Goal: Task Accomplishment & Management: Manage account settings

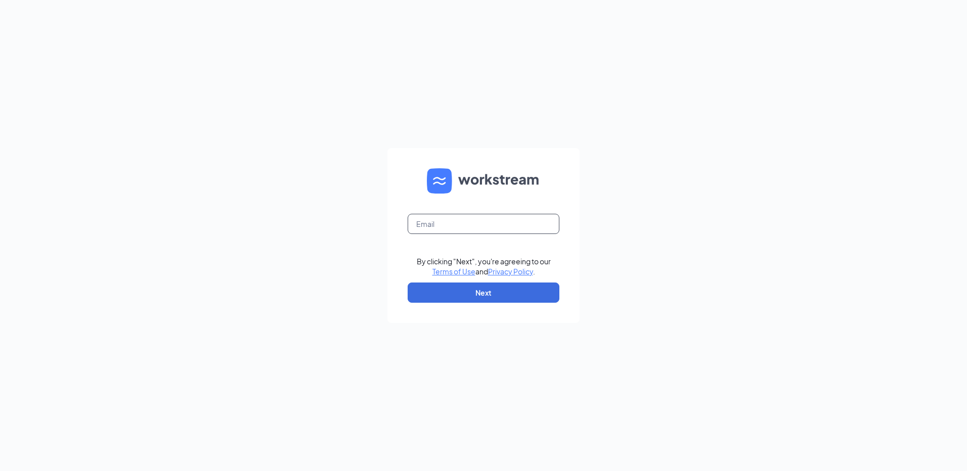
click at [461, 228] on input "text" at bounding box center [484, 224] width 152 height 20
type input "rs036328@tacobell.com"
click at [444, 298] on button "Next" at bounding box center [484, 293] width 152 height 20
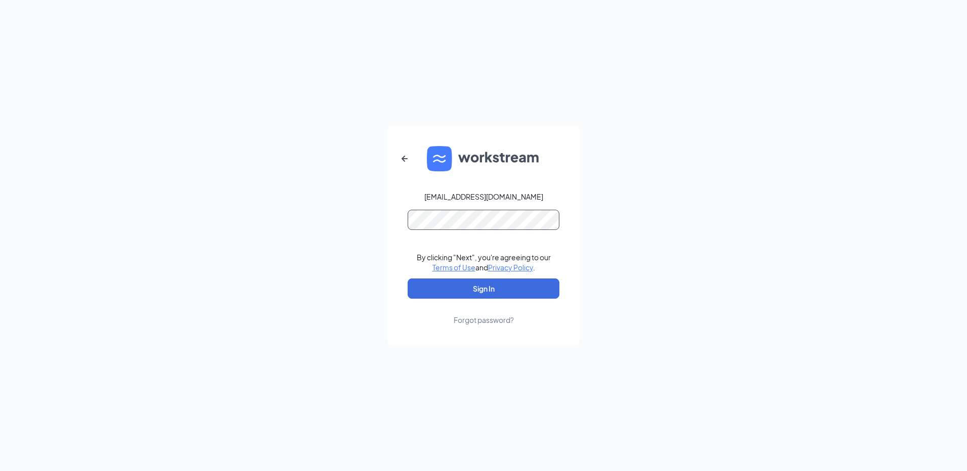
click at [408, 279] on button "Sign In" at bounding box center [484, 289] width 152 height 20
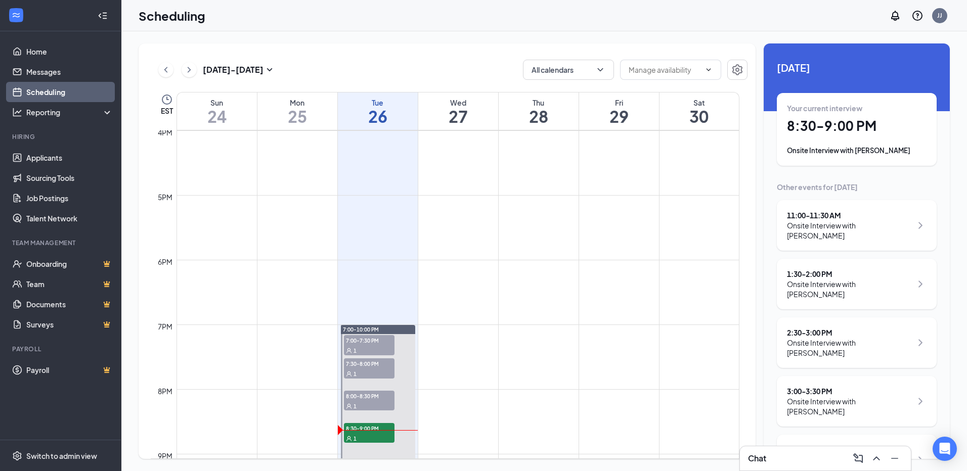
scroll to position [1053, 0]
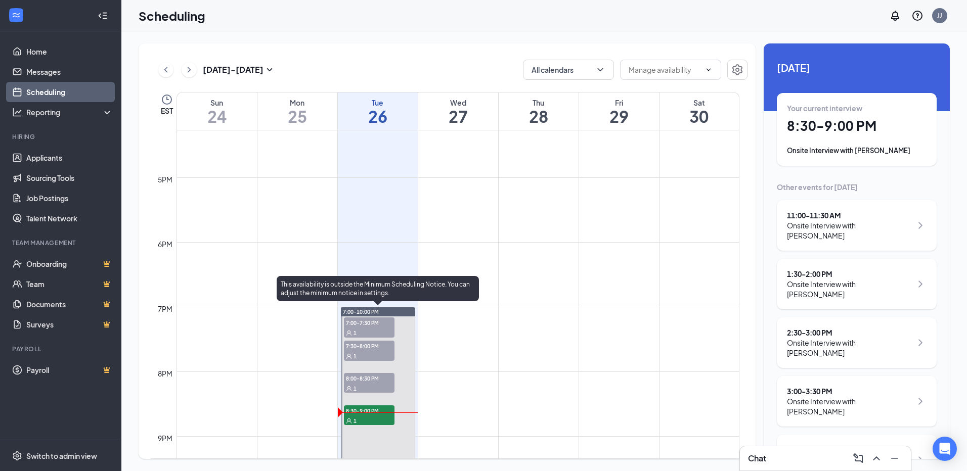
click at [361, 420] on div "1" at bounding box center [369, 421] width 51 height 10
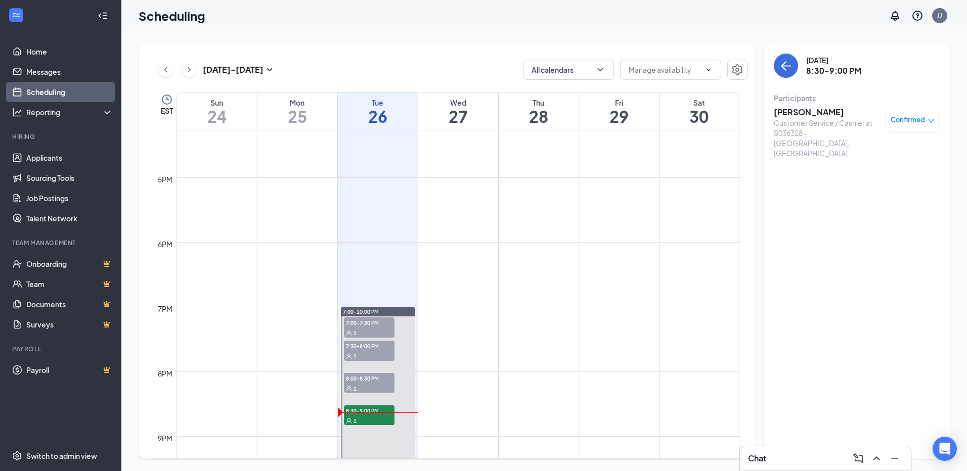
click at [820, 125] on div "Customer Service / Cashier at S036328 - [GEOGRAPHIC_DATA], [GEOGRAPHIC_DATA]" at bounding box center [827, 138] width 106 height 40
click at [801, 112] on h3 "[PERSON_NAME]" at bounding box center [827, 112] width 106 height 11
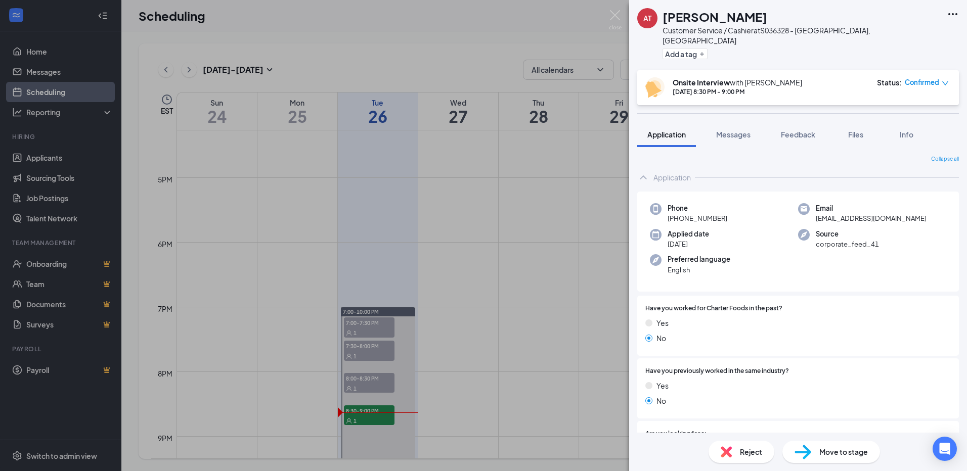
click at [951, 15] on icon "Ellipses" at bounding box center [953, 14] width 12 height 12
click at [913, 35] on link "View full application" at bounding box center [897, 37] width 109 height 10
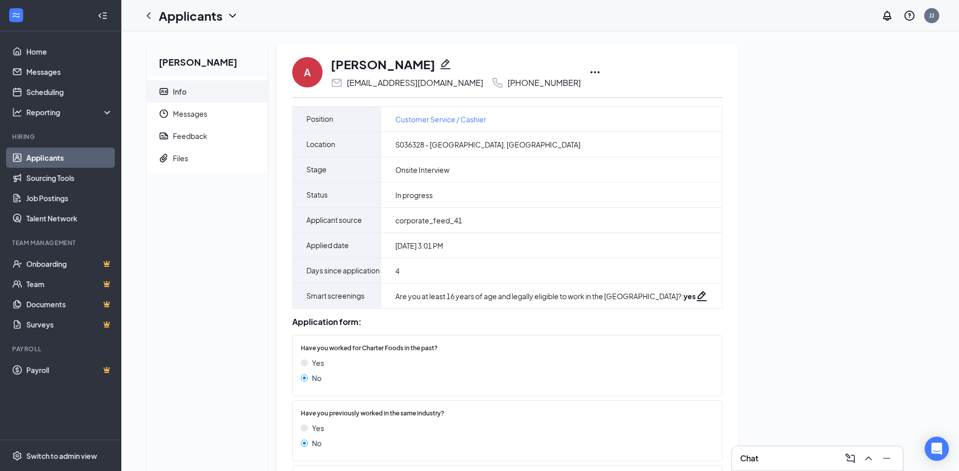
click at [591, 73] on icon "Ellipses" at bounding box center [595, 72] width 9 height 2
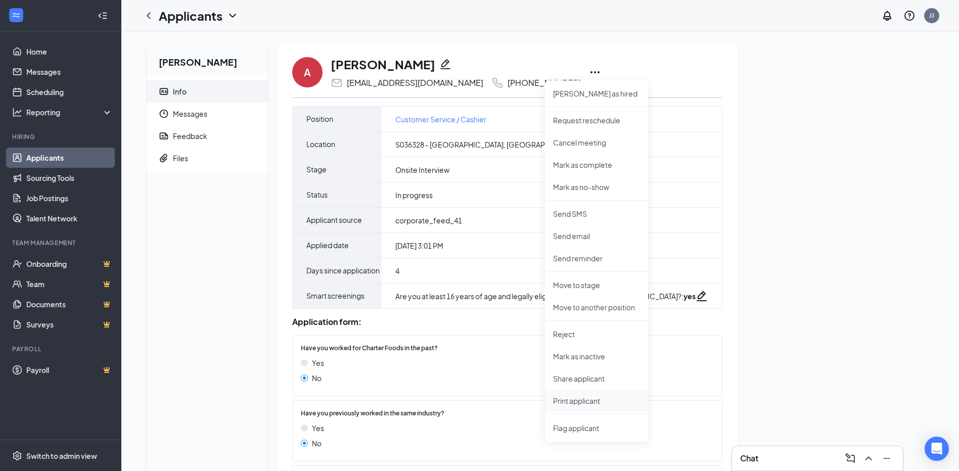
click at [564, 398] on p "Print applicant" at bounding box center [596, 401] width 87 height 10
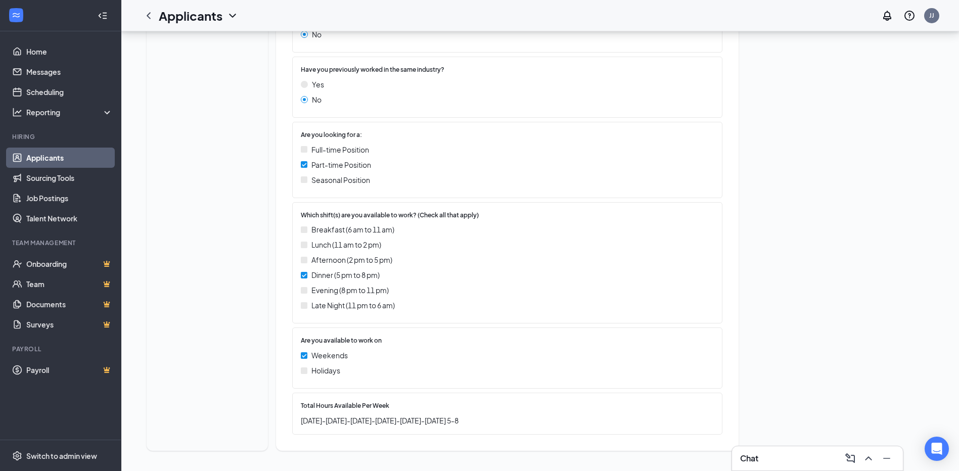
scroll to position [369, 0]
click at [799, 470] on div "Chat" at bounding box center [817, 458] width 171 height 24
